Goal: Task Accomplishment & Management: Manage account settings

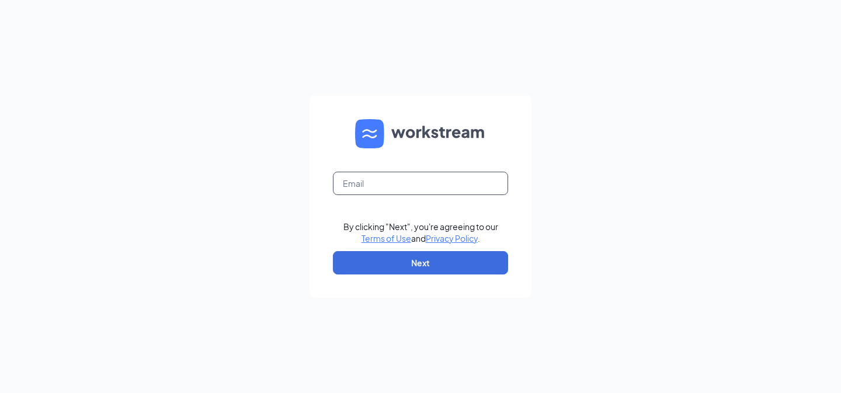
click at [363, 182] on input "text" at bounding box center [420, 183] width 175 height 23
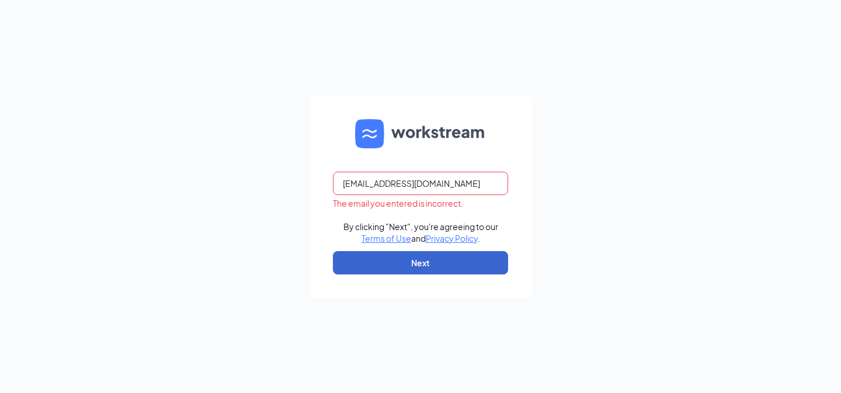
type input "cade.williamsen2@cfacorp.com"
click at [390, 259] on button "Next" at bounding box center [420, 262] width 175 height 23
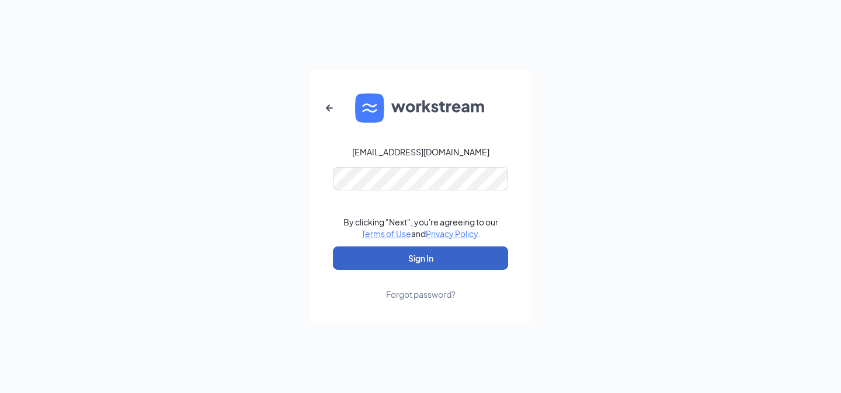
click at [333, 247] on button "Sign In" at bounding box center [420, 258] width 175 height 23
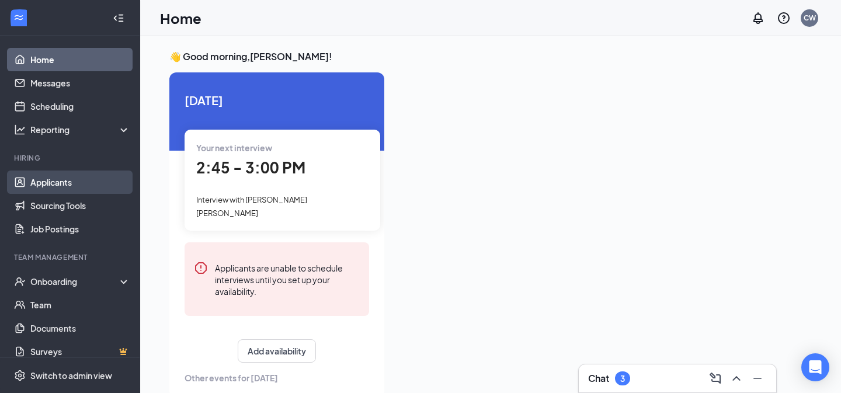
click at [69, 184] on link "Applicants" at bounding box center [80, 182] width 100 height 23
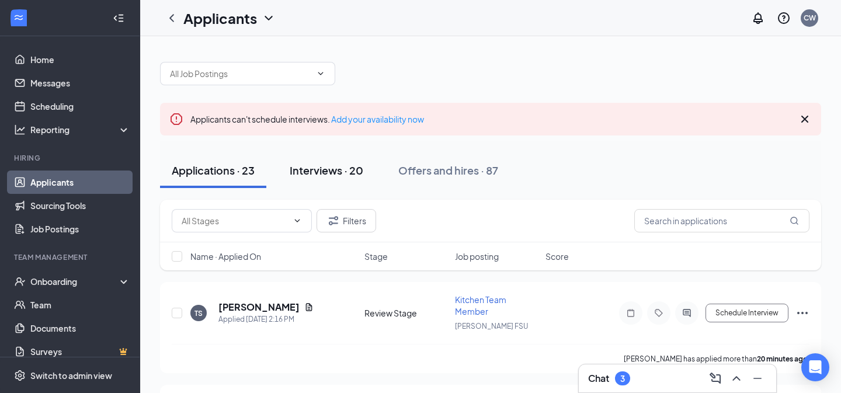
click at [314, 165] on div "Interviews · 20" at bounding box center [327, 170] width 74 height 15
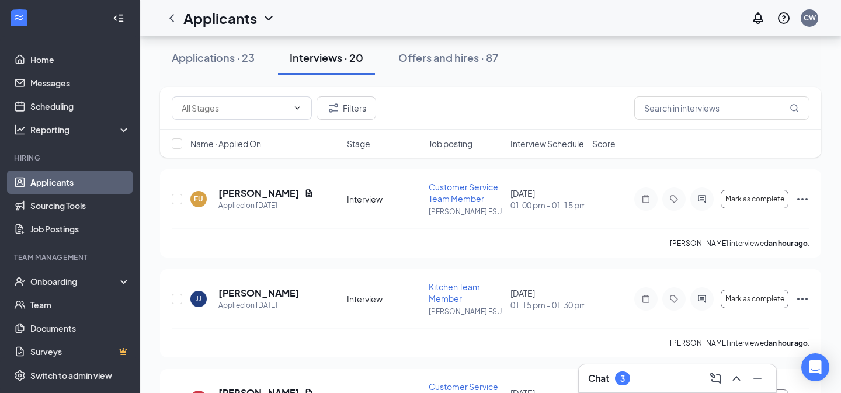
scroll to position [134, 0]
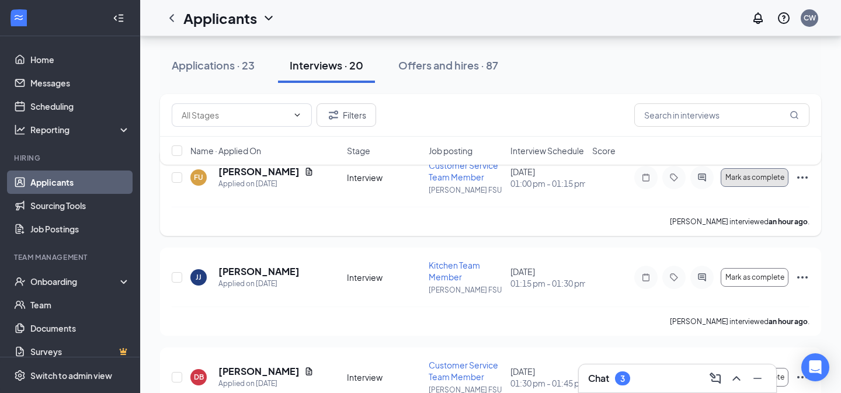
click at [756, 177] on span "Mark as complete" at bounding box center [755, 178] width 59 height 8
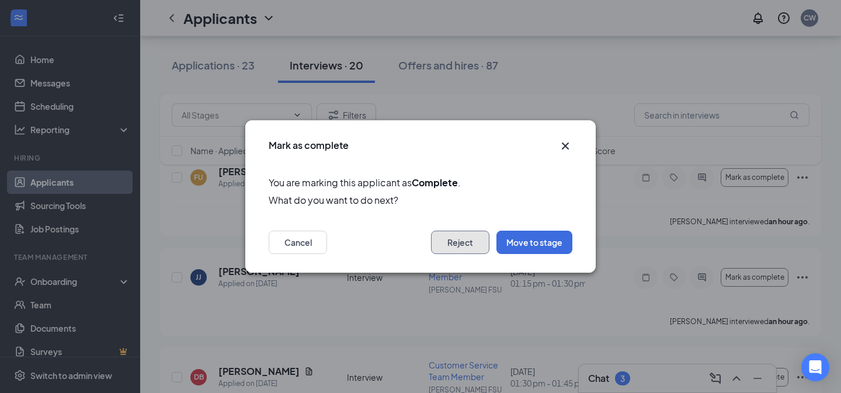
click at [473, 244] on button "Reject" at bounding box center [460, 242] width 58 height 23
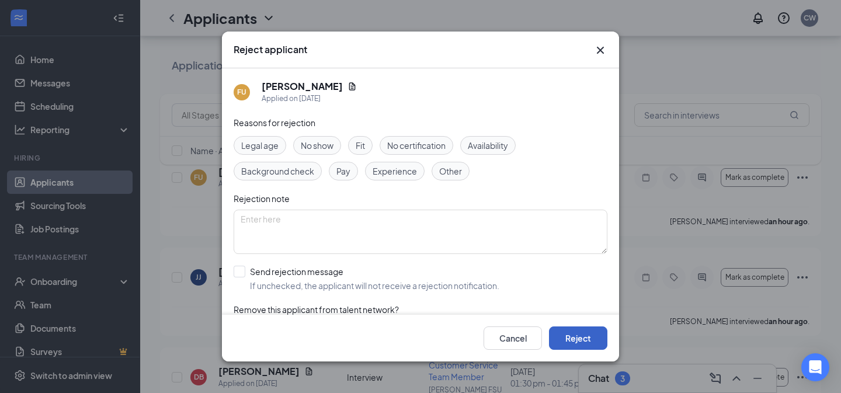
click at [576, 344] on button "Reject" at bounding box center [578, 338] width 58 height 23
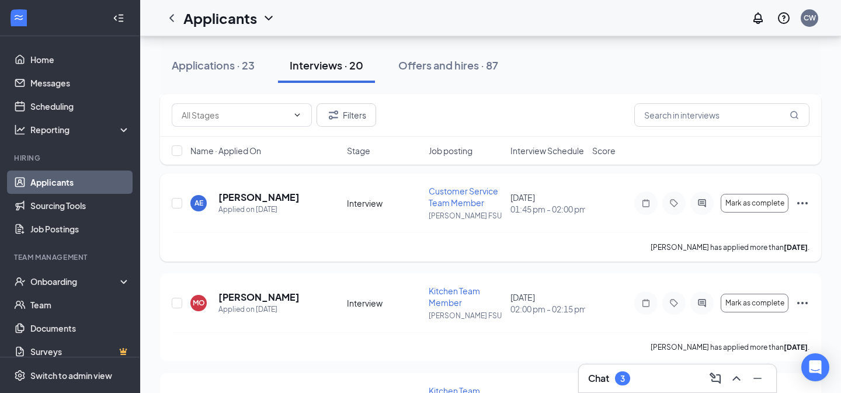
scroll to position [311, 0]
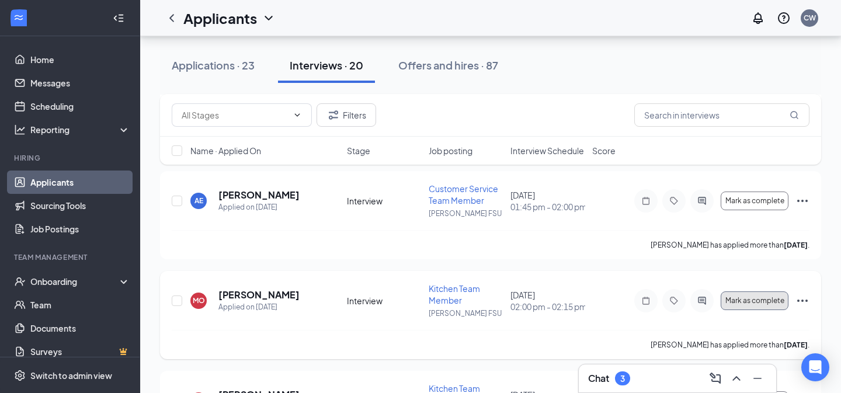
click at [737, 302] on span "Mark as complete" at bounding box center [755, 301] width 59 height 8
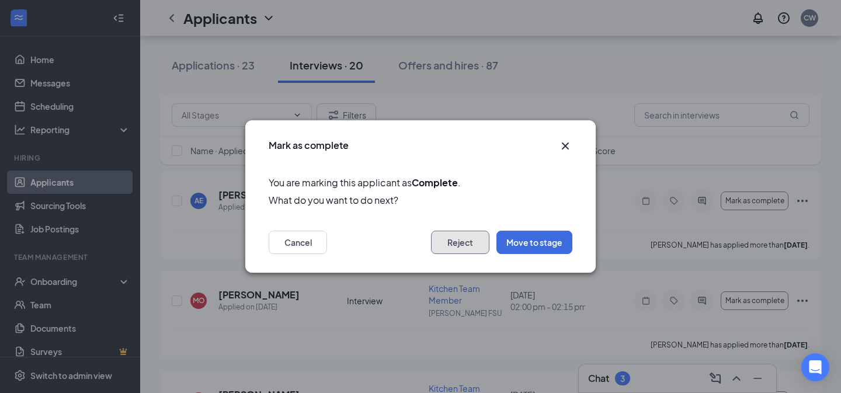
click at [486, 251] on button "Reject" at bounding box center [460, 242] width 58 height 23
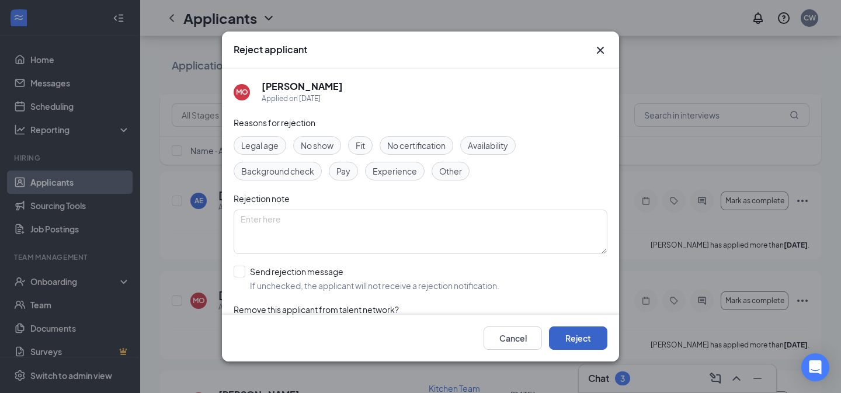
click at [567, 335] on button "Reject" at bounding box center [578, 338] width 58 height 23
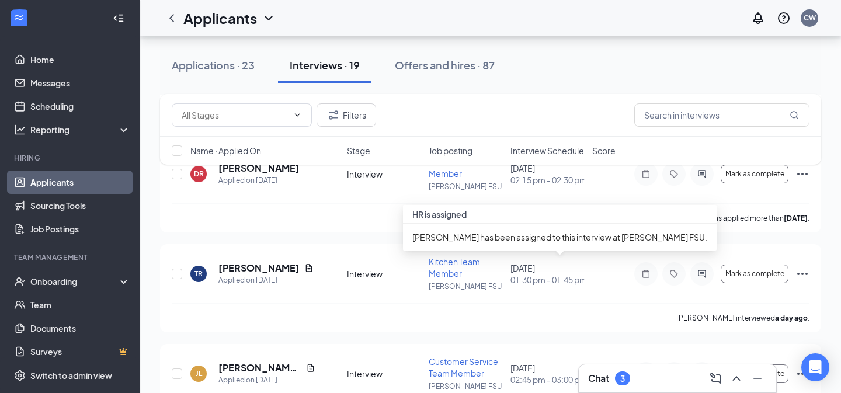
scroll to position [538, 0]
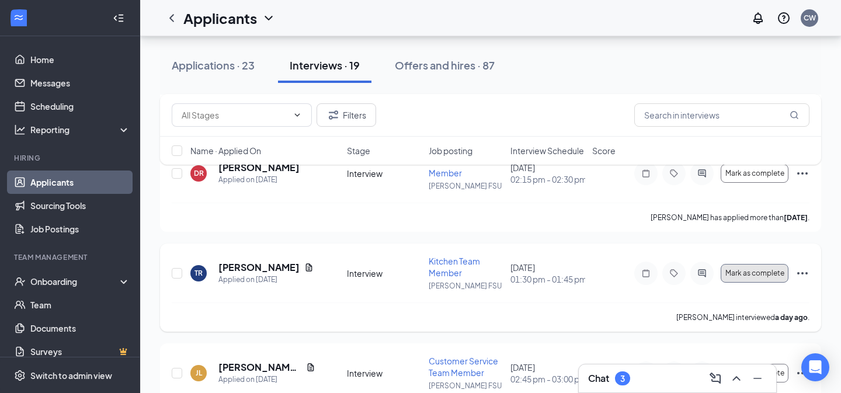
click at [737, 271] on span "Mark as complete" at bounding box center [755, 273] width 59 height 8
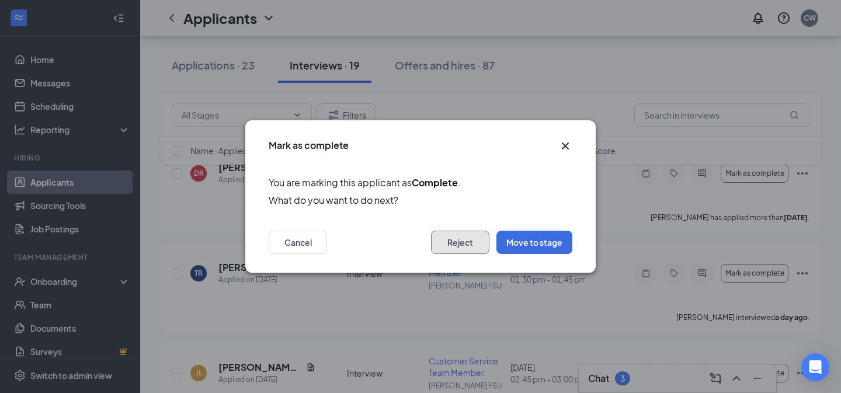
click at [461, 238] on button "Reject" at bounding box center [460, 242] width 58 height 23
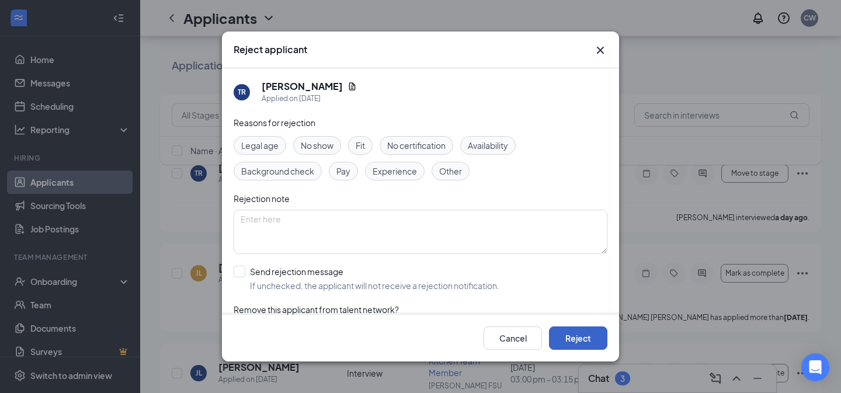
click at [597, 342] on button "Reject" at bounding box center [578, 338] width 58 height 23
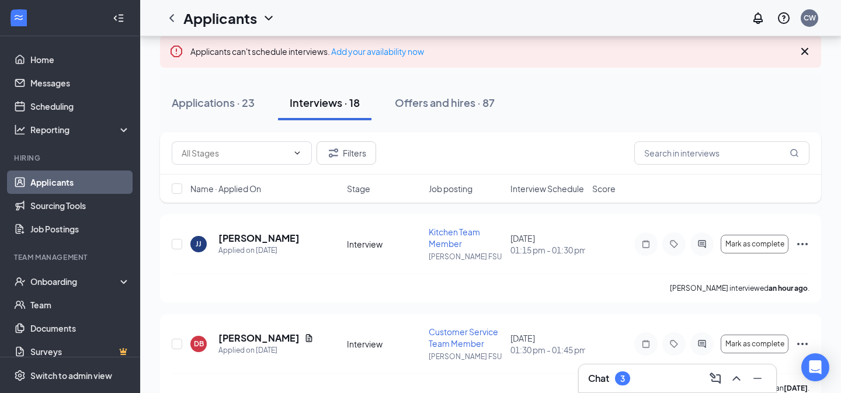
scroll to position [66, 0]
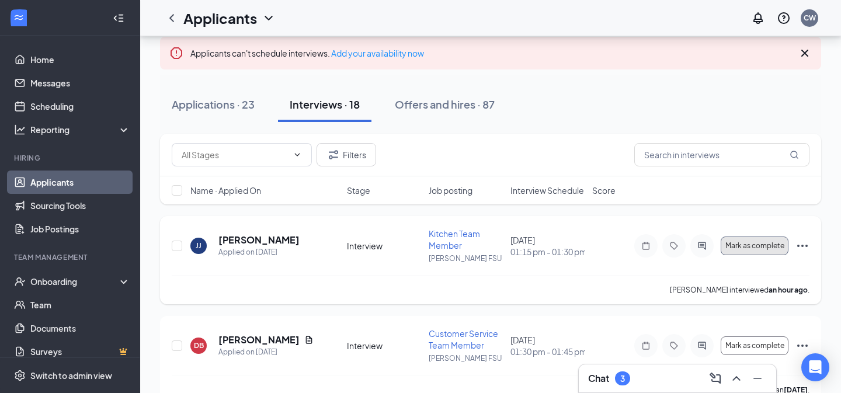
click at [757, 247] on span "Mark as complete" at bounding box center [755, 246] width 59 height 8
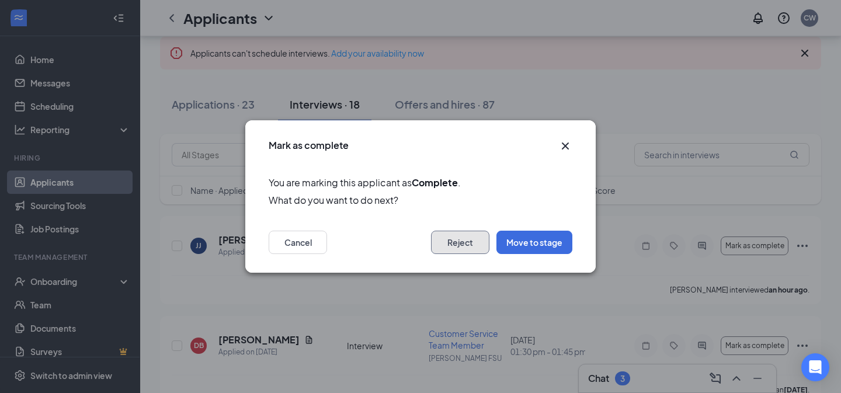
click at [486, 245] on button "Reject" at bounding box center [460, 242] width 58 height 23
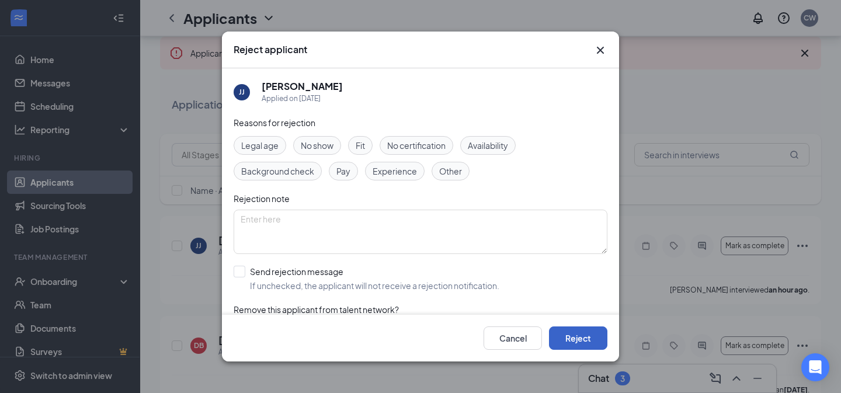
click at [560, 334] on button "Reject" at bounding box center [578, 338] width 58 height 23
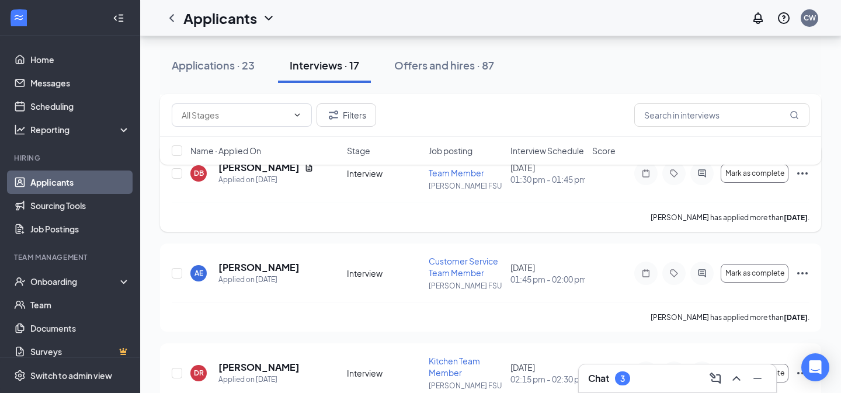
scroll to position [243, 0]
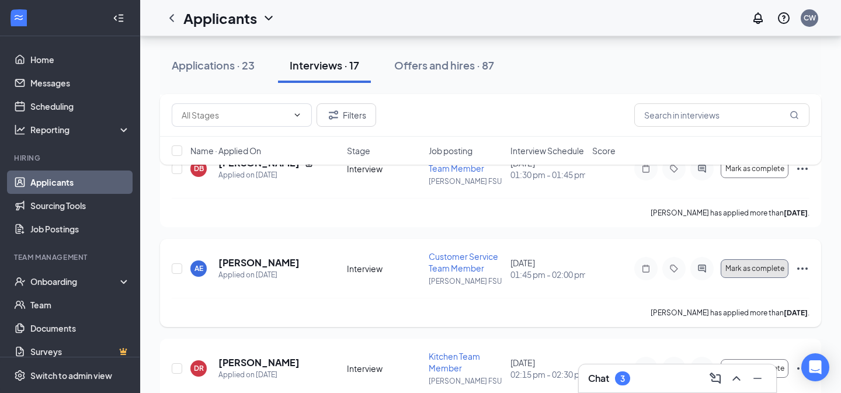
click at [743, 270] on span "Mark as complete" at bounding box center [755, 269] width 59 height 8
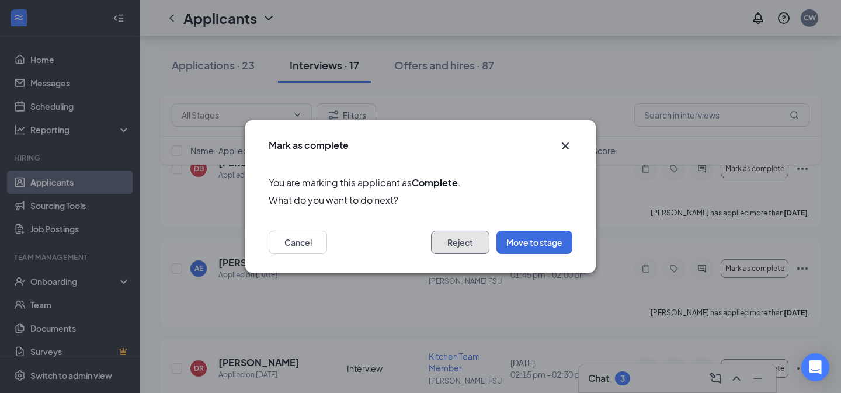
click at [463, 247] on button "Reject" at bounding box center [460, 242] width 58 height 23
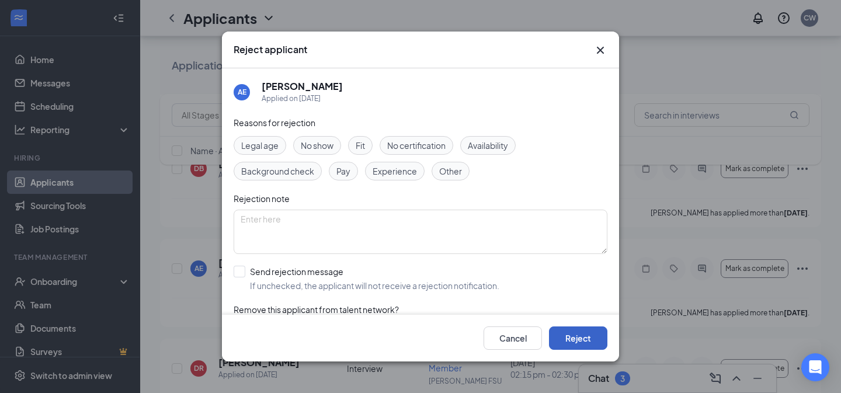
click at [593, 340] on button "Reject" at bounding box center [578, 338] width 58 height 23
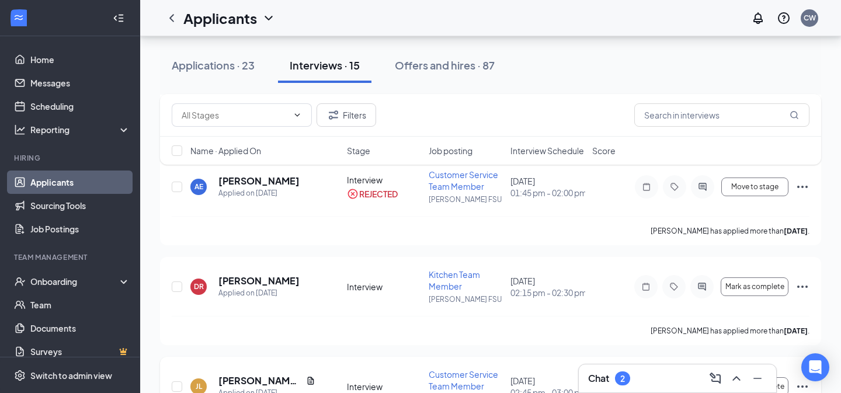
scroll to position [226, 0]
click at [770, 285] on span "Mark as complete" at bounding box center [755, 286] width 59 height 8
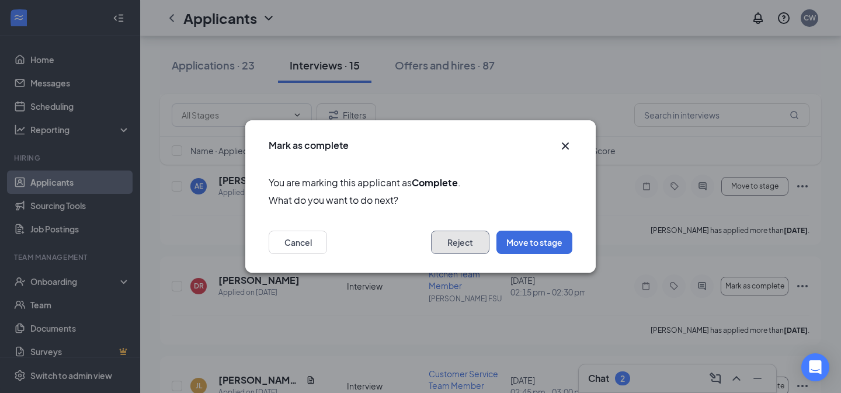
click at [457, 241] on button "Reject" at bounding box center [460, 242] width 58 height 23
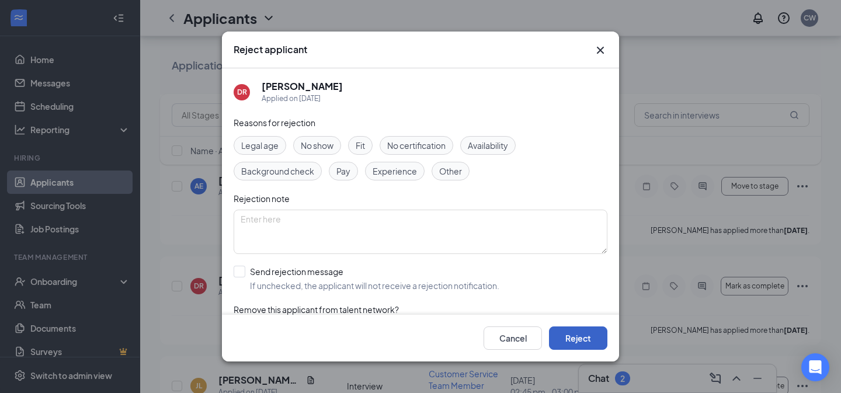
click at [576, 348] on button "Reject" at bounding box center [578, 338] width 58 height 23
